Goal: Task Accomplishment & Management: Manage account settings

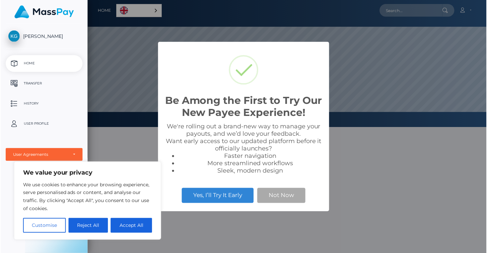
scroll to position [127, 400]
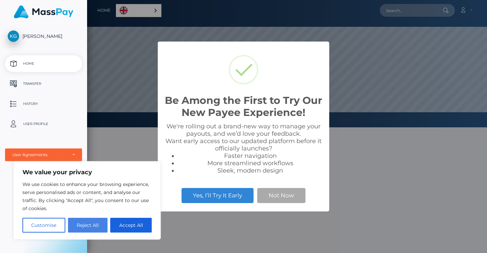
click at [96, 225] on button "Reject All" at bounding box center [88, 225] width 40 height 15
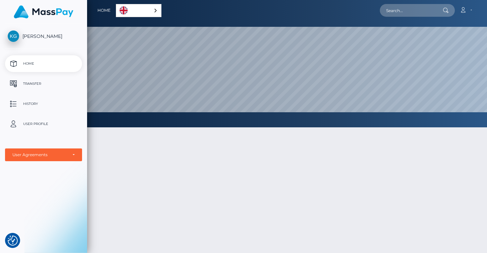
click at [47, 30] on div "Karoline Kvarme Gangnaes Home Transfer History User Profile MassPay Card - USD" at bounding box center [43, 138] width 87 height 228
click at [48, 33] on span "[PERSON_NAME]" at bounding box center [43, 36] width 77 height 6
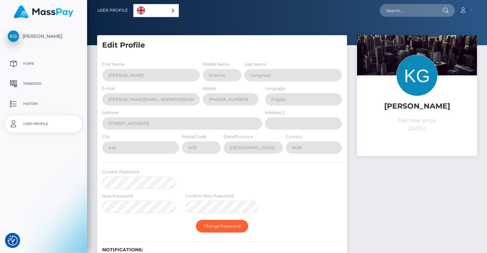
select select
click at [36, 83] on p "Transfer" at bounding box center [44, 84] width 72 height 10
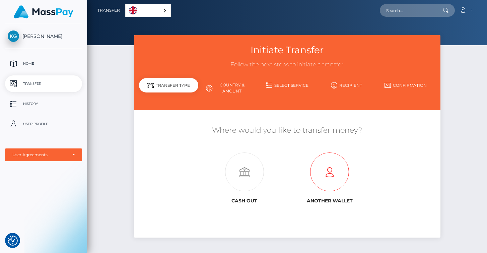
click at [313, 161] on icon at bounding box center [329, 172] width 85 height 39
